Goal: Task Accomplishment & Management: Complete application form

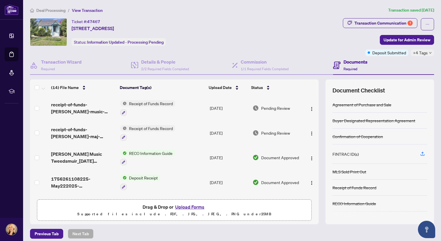
click at [190, 205] on button "Upload Forms" at bounding box center [189, 207] width 33 height 8
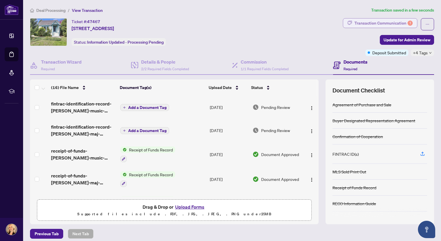
click at [360, 19] on div "Transaction Communication 1" at bounding box center [383, 22] width 58 height 9
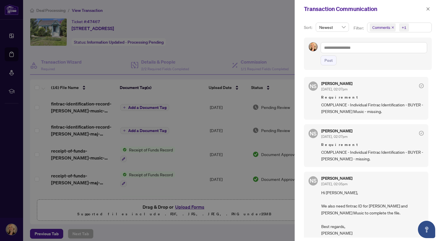
click at [270, 28] on div at bounding box center [220, 120] width 441 height 241
click at [427, 8] on icon "close" at bounding box center [428, 9] width 4 height 4
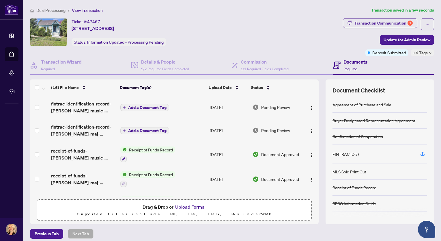
click at [161, 105] on span "Add a Document Tag" at bounding box center [147, 107] width 38 height 4
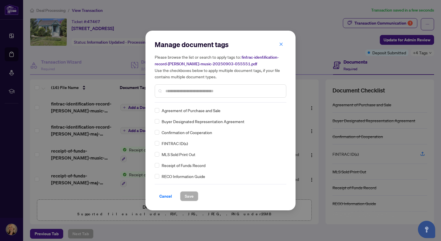
click at [169, 90] on input "text" at bounding box center [223, 91] width 116 height 6
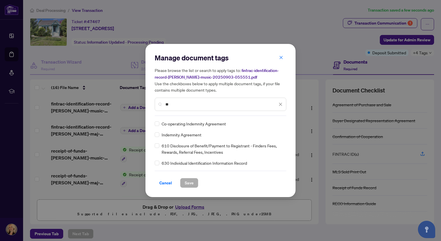
type input "*"
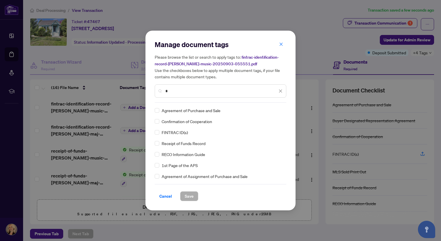
type input "*"
click at [176, 132] on span "FINTRAC ID(s)" at bounding box center [175, 132] width 26 height 6
click at [188, 196] on span "Save" at bounding box center [189, 195] width 9 height 9
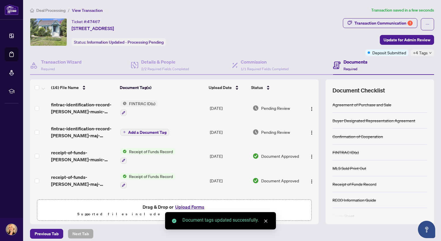
click at [138, 130] on span "Add a Document Tag" at bounding box center [147, 132] width 38 height 4
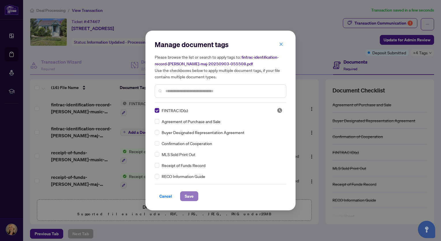
click at [188, 197] on span "Save" at bounding box center [189, 195] width 9 height 9
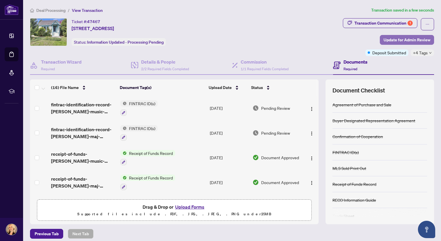
click at [405, 39] on span "Update for Admin Review" at bounding box center [407, 39] width 47 height 9
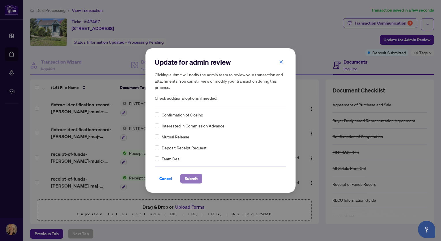
click at [191, 177] on span "Submit" at bounding box center [191, 178] width 13 height 9
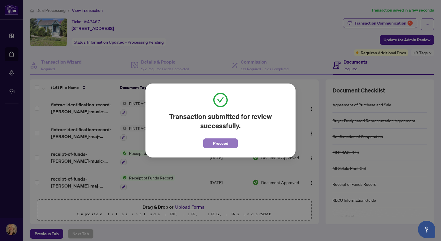
click at [219, 141] on span "Proceed" at bounding box center [220, 143] width 15 height 9
